Goal: Information Seeking & Learning: Learn about a topic

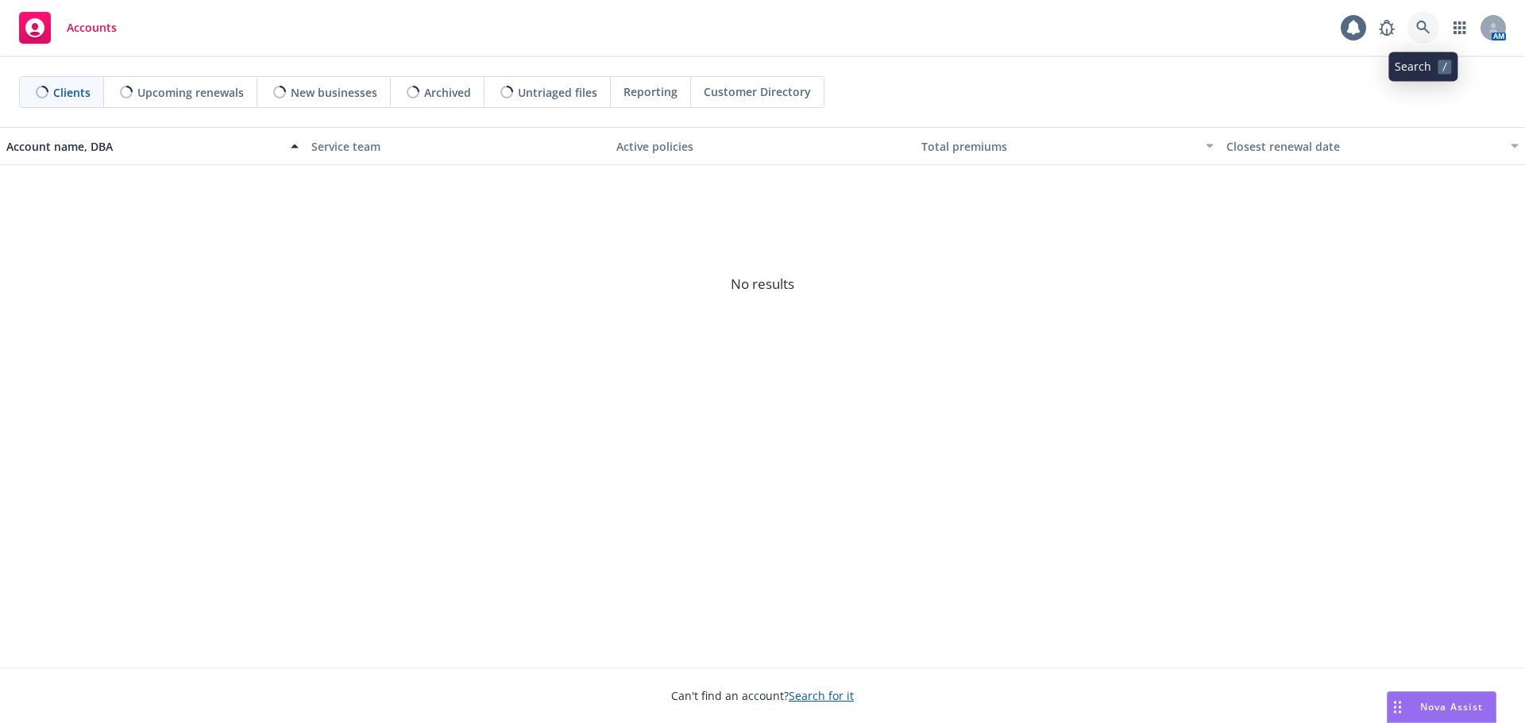
click at [1416, 34] on icon at bounding box center [1423, 28] width 14 height 14
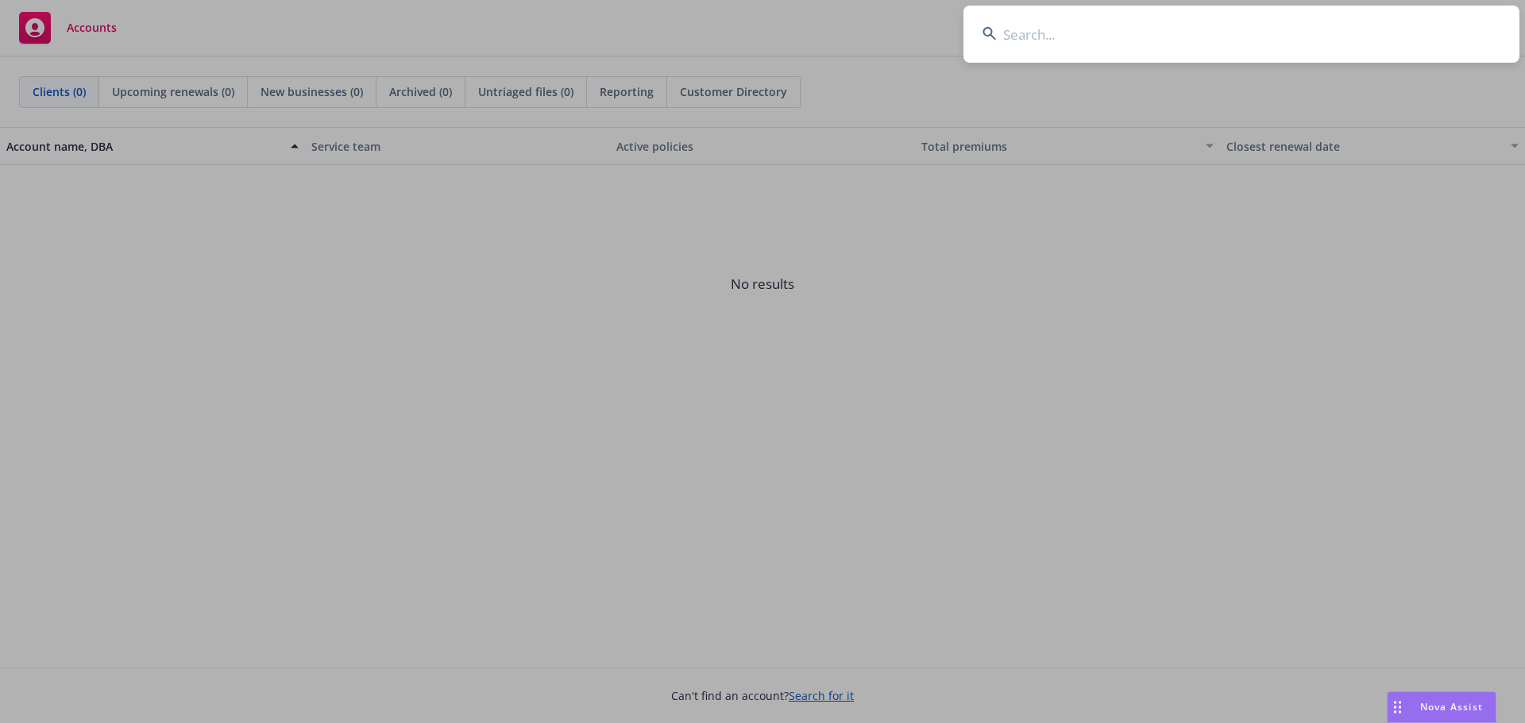
click at [1072, 42] on input at bounding box center [1241, 34] width 556 height 57
type input "viz"
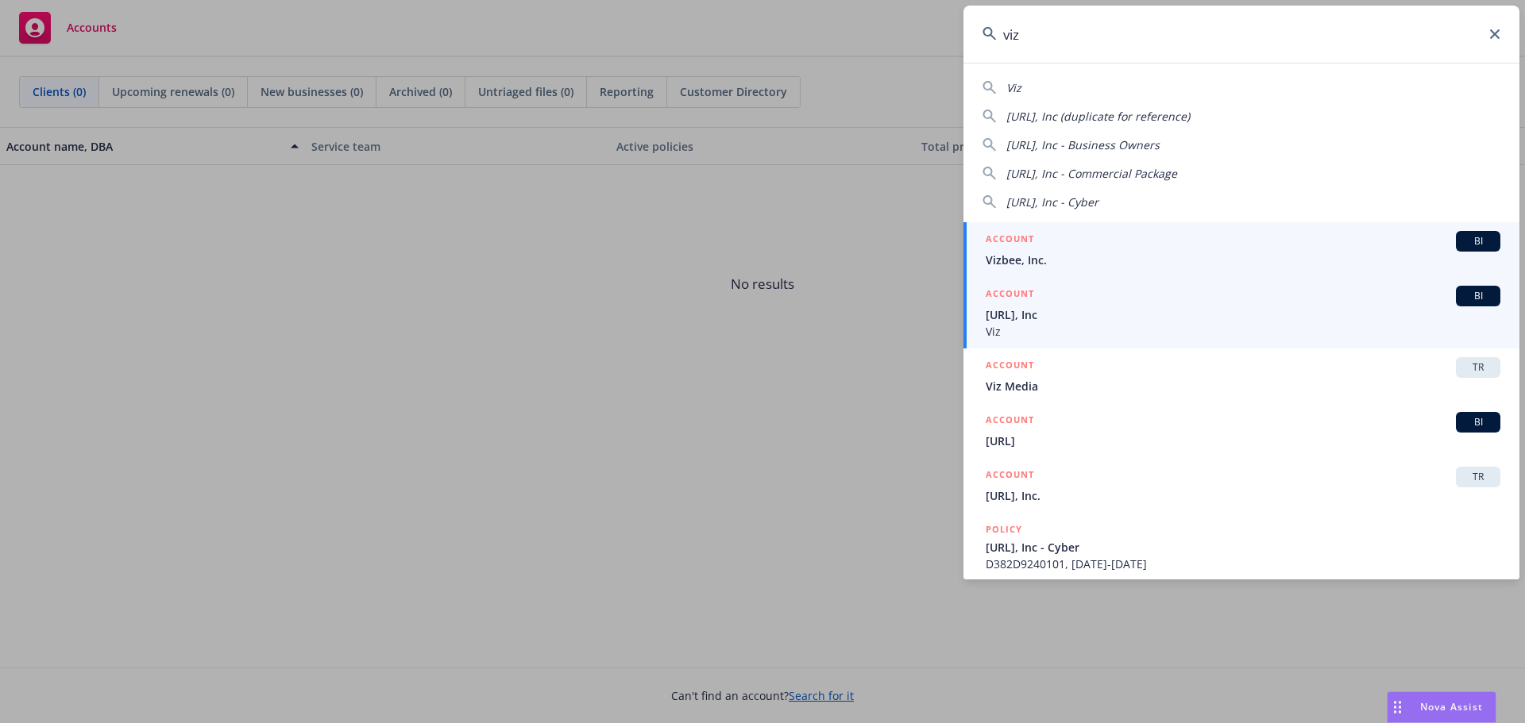
click at [1086, 318] on span "Viz.ai, Inc" at bounding box center [1242, 314] width 515 height 17
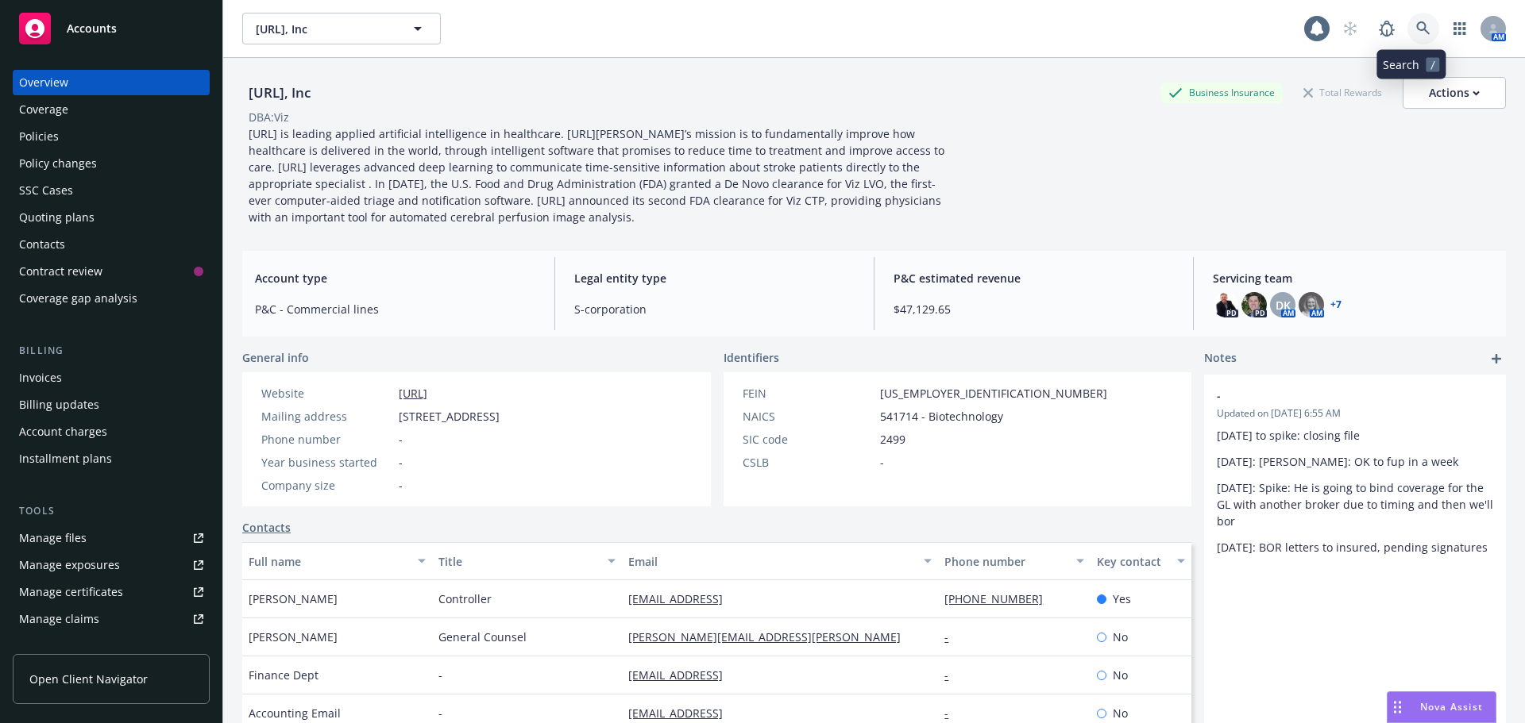
click at [1416, 25] on icon at bounding box center [1423, 28] width 14 height 14
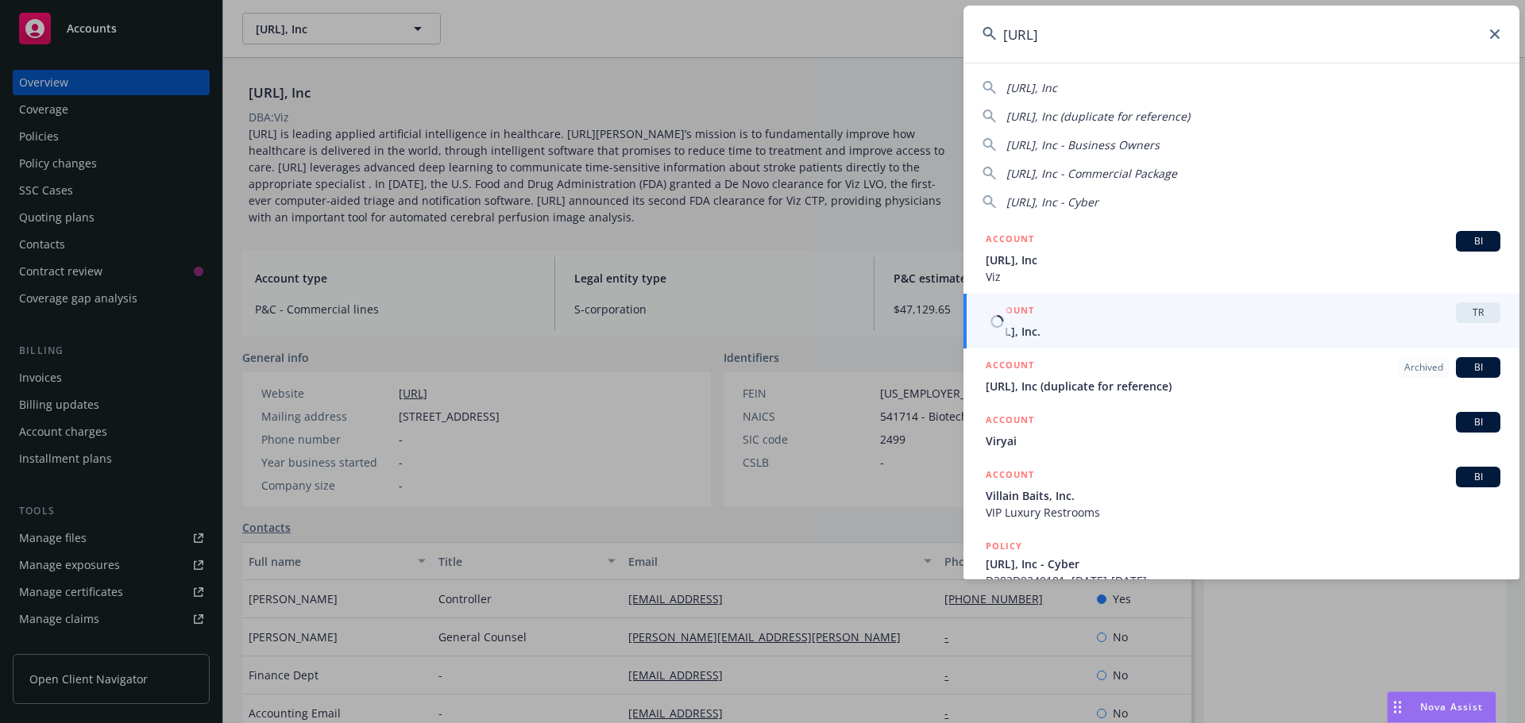
type input "viz.ai"
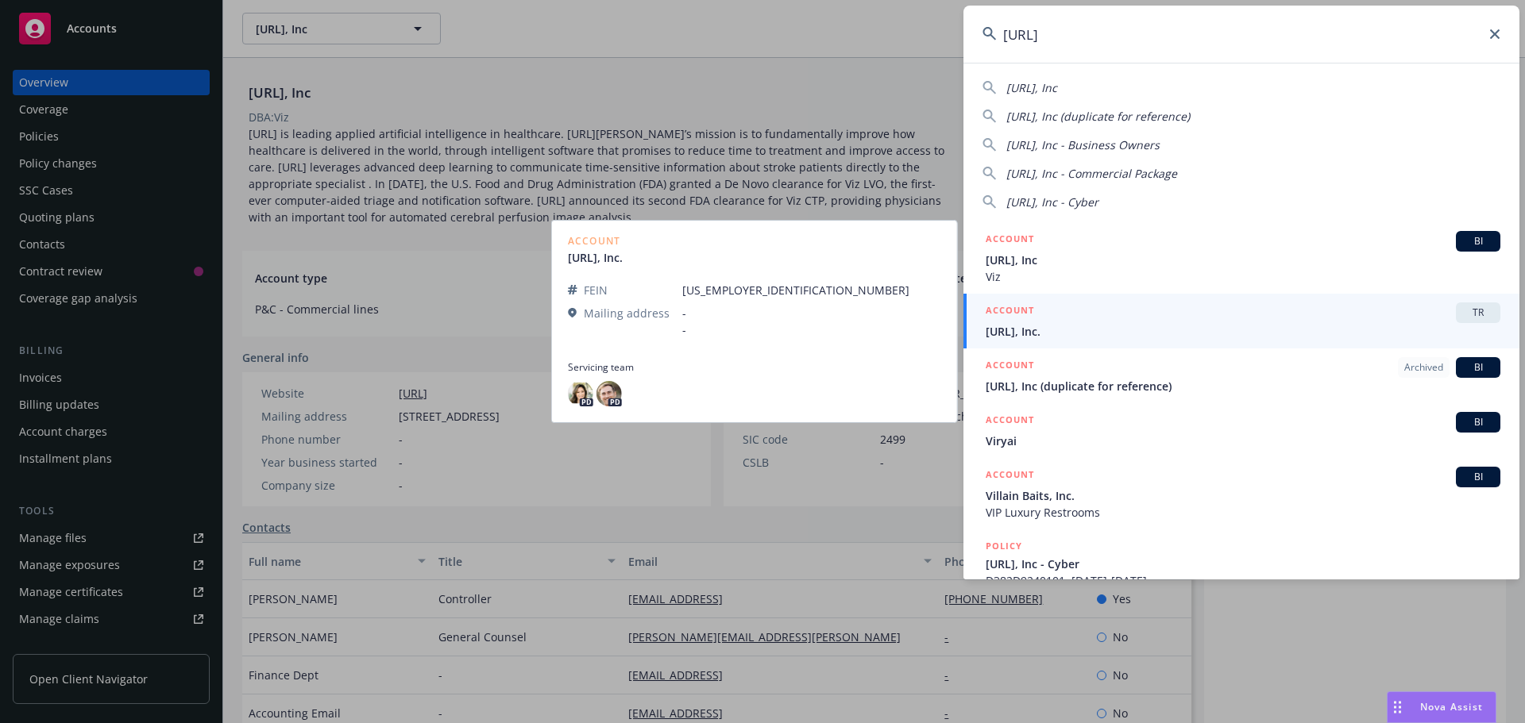
click at [1160, 321] on div "ACCOUNT TR" at bounding box center [1242, 313] width 515 height 21
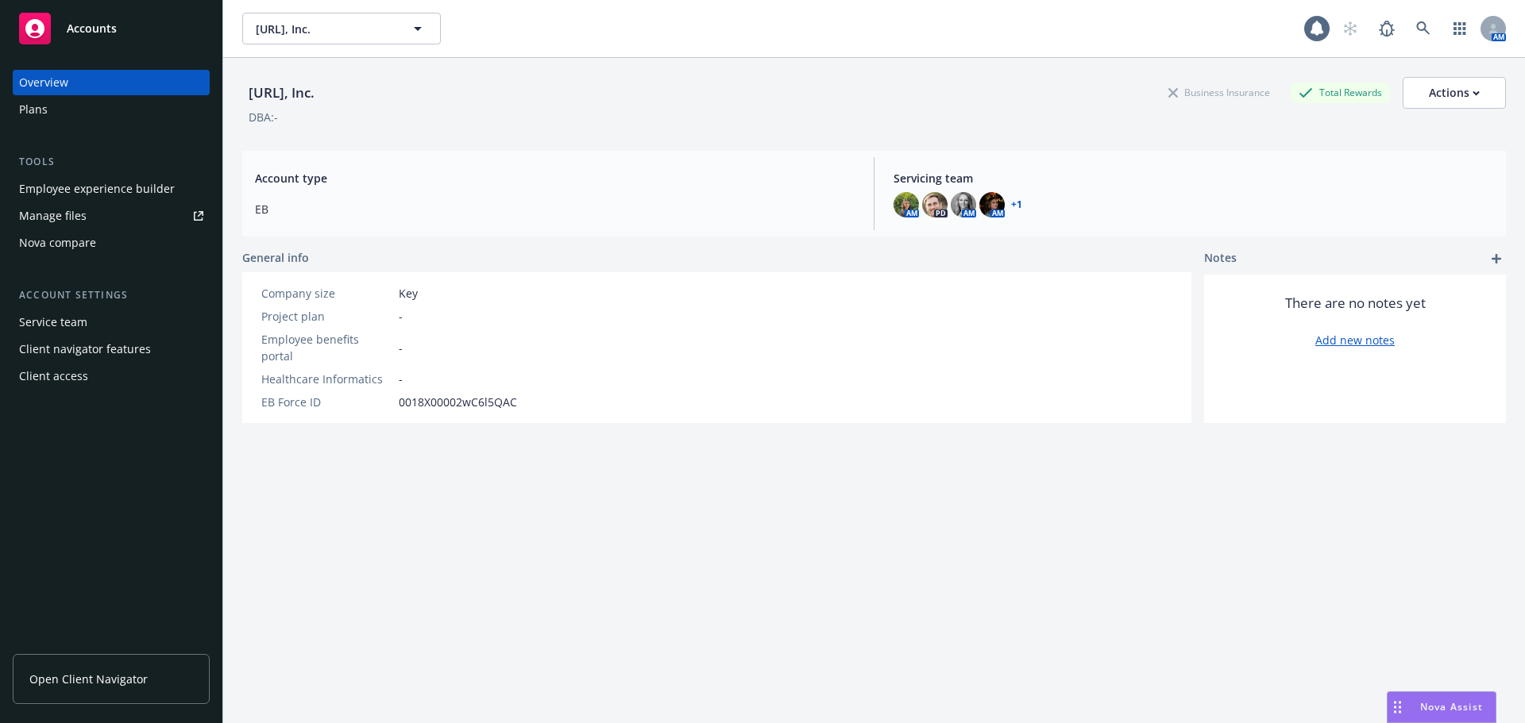
click at [116, 684] on span "Open Client Navigator" at bounding box center [88, 679] width 118 height 17
click at [71, 104] on div "Plans" at bounding box center [111, 109] width 184 height 25
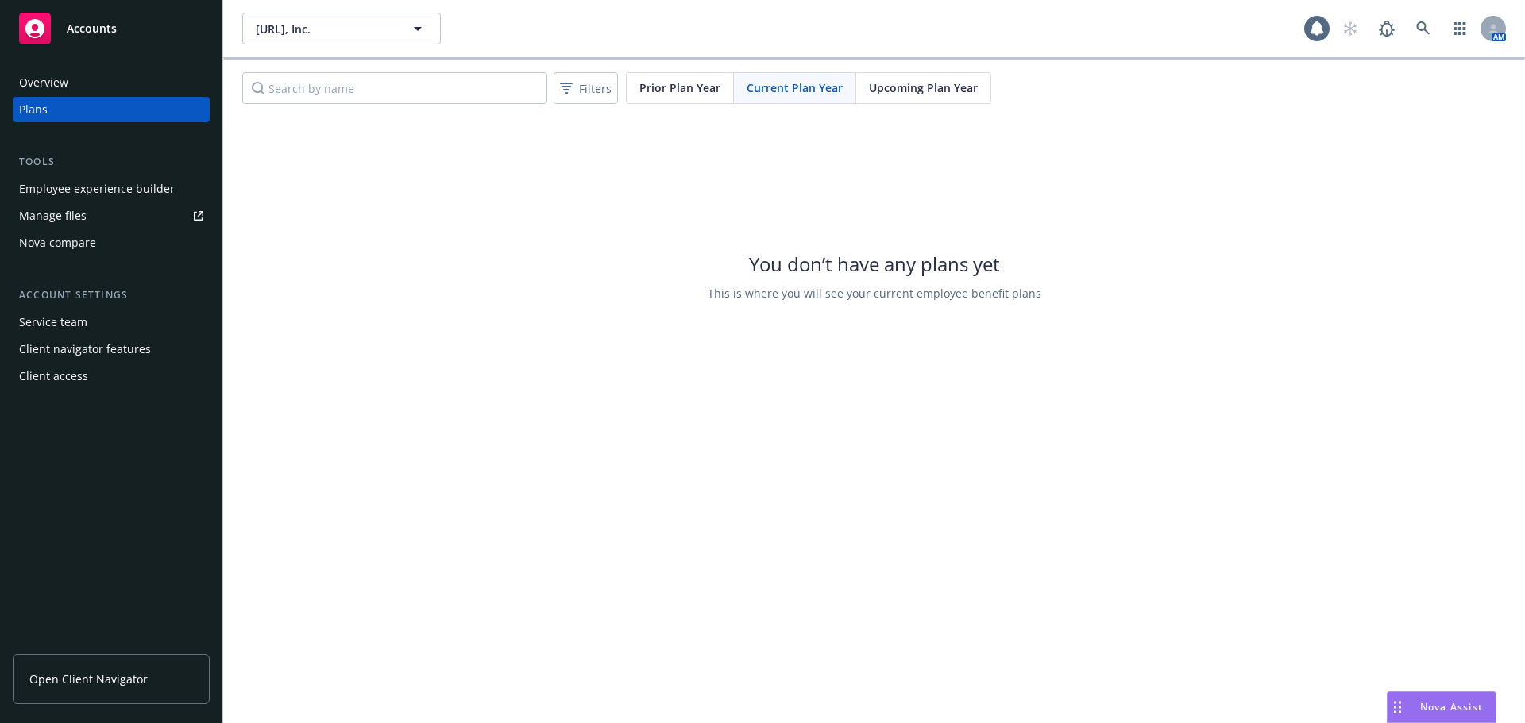
click at [109, 87] on div "Overview" at bounding box center [111, 82] width 184 height 25
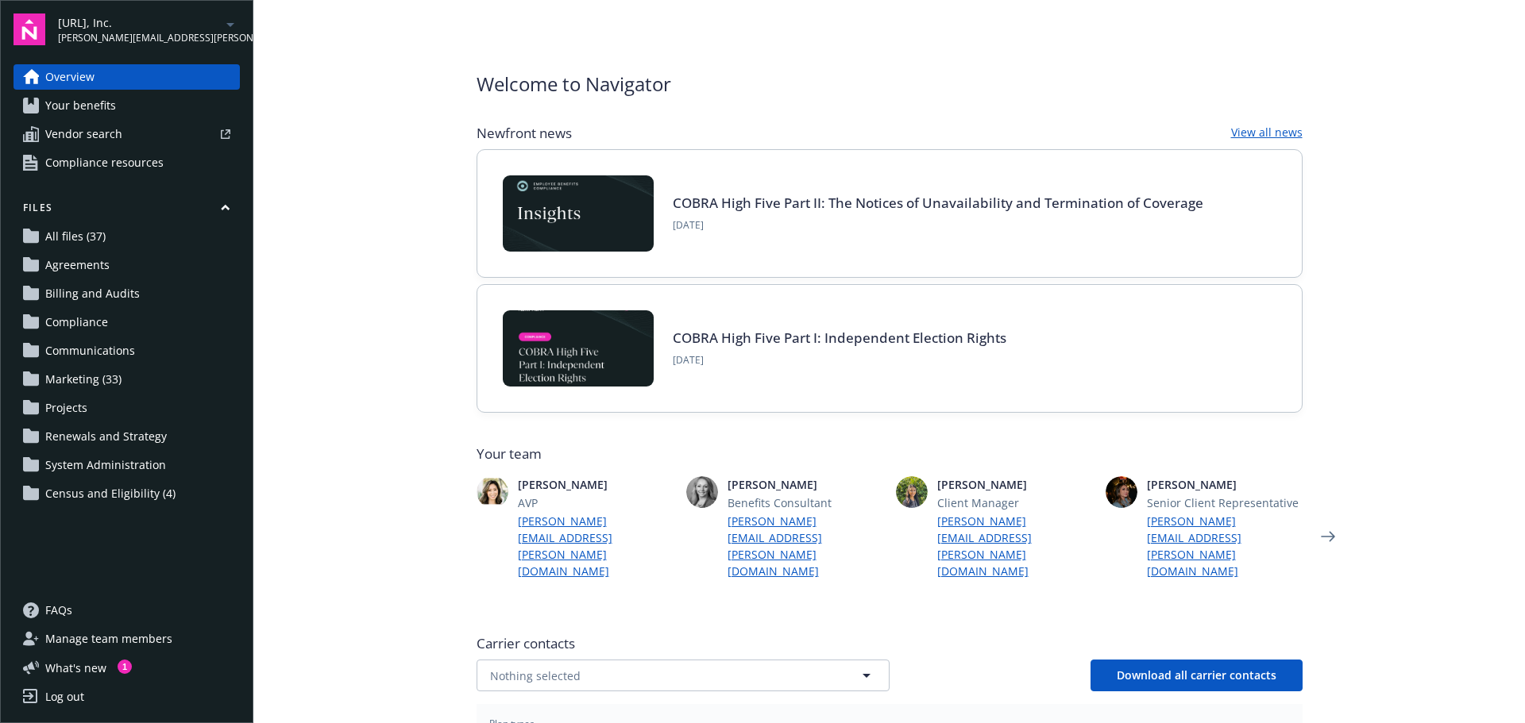
click at [138, 117] on link "Your benefits" at bounding box center [126, 105] width 226 height 25
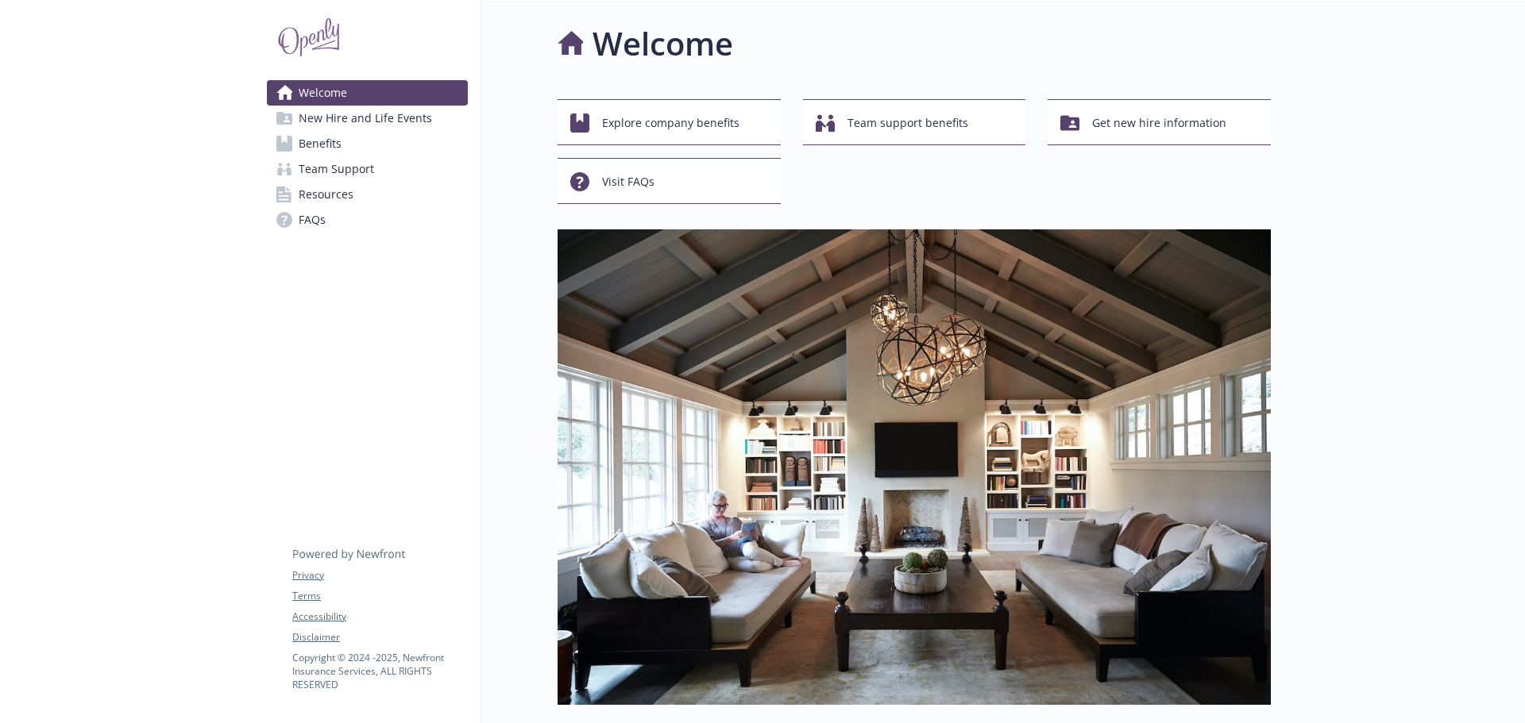
click at [347, 155] on link "Benefits" at bounding box center [367, 143] width 201 height 25
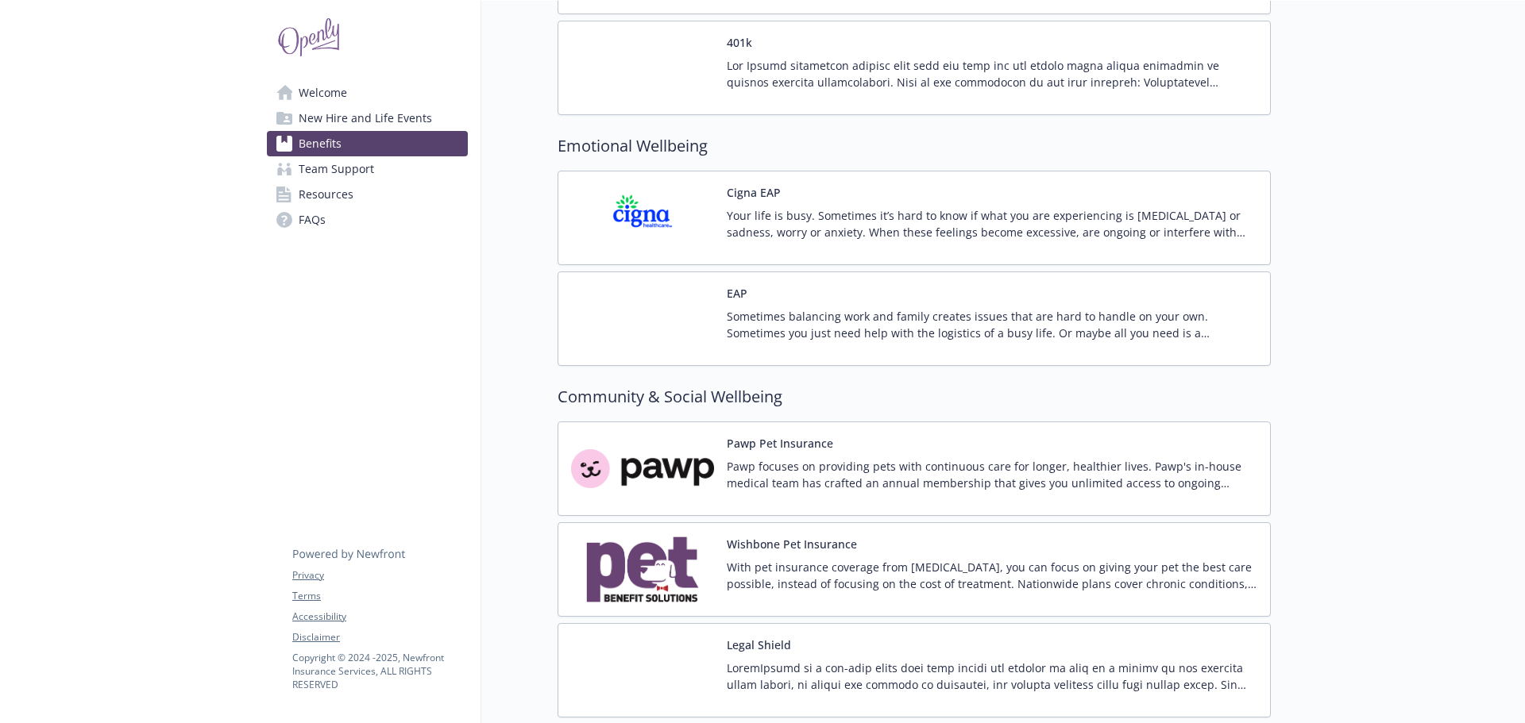
scroll to position [3494, 0]
